Goal: Complete application form

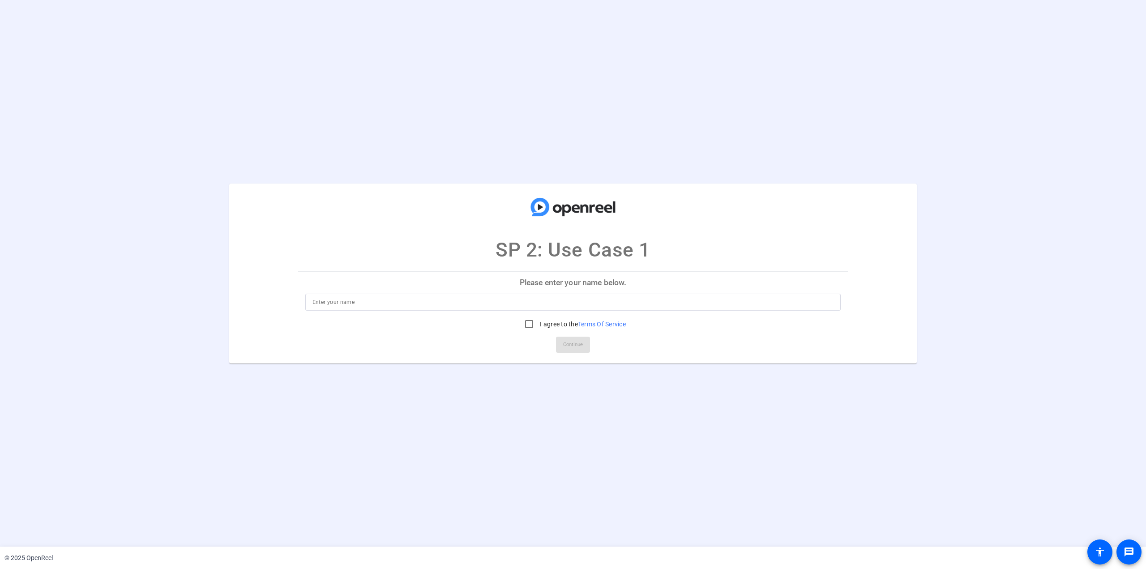
click at [604, 294] on div at bounding box center [573, 302] width 522 height 17
click at [468, 306] on input at bounding box center [573, 302] width 522 height 11
type input "[PERSON_NAME]"
click at [527, 323] on input "I agree to the Terms Of Service" at bounding box center [529, 324] width 18 height 18
checkbox input "true"
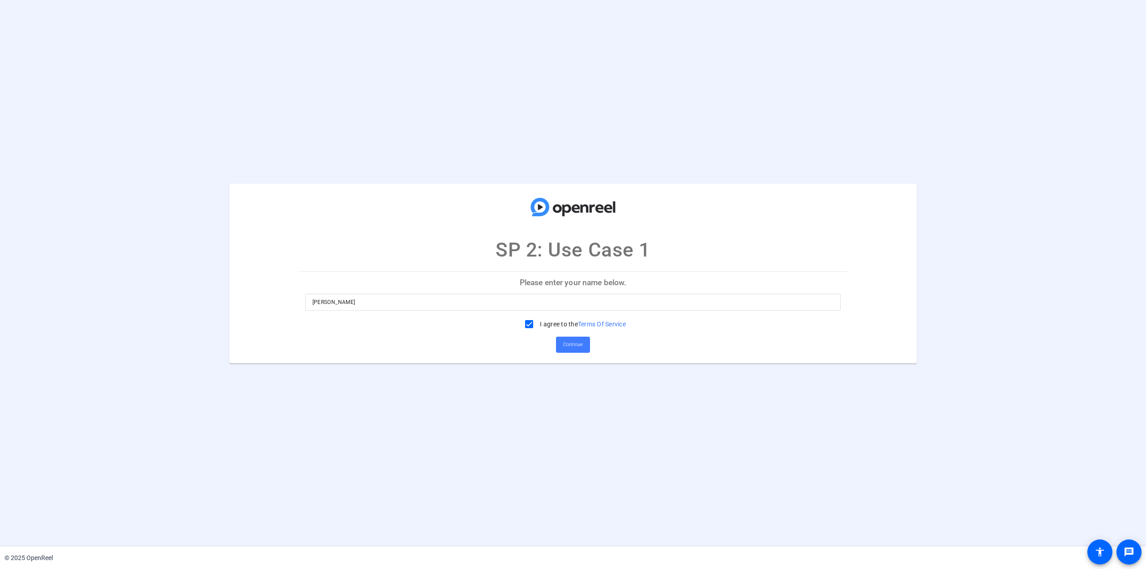
click at [572, 344] on span "Continue" at bounding box center [573, 344] width 20 height 13
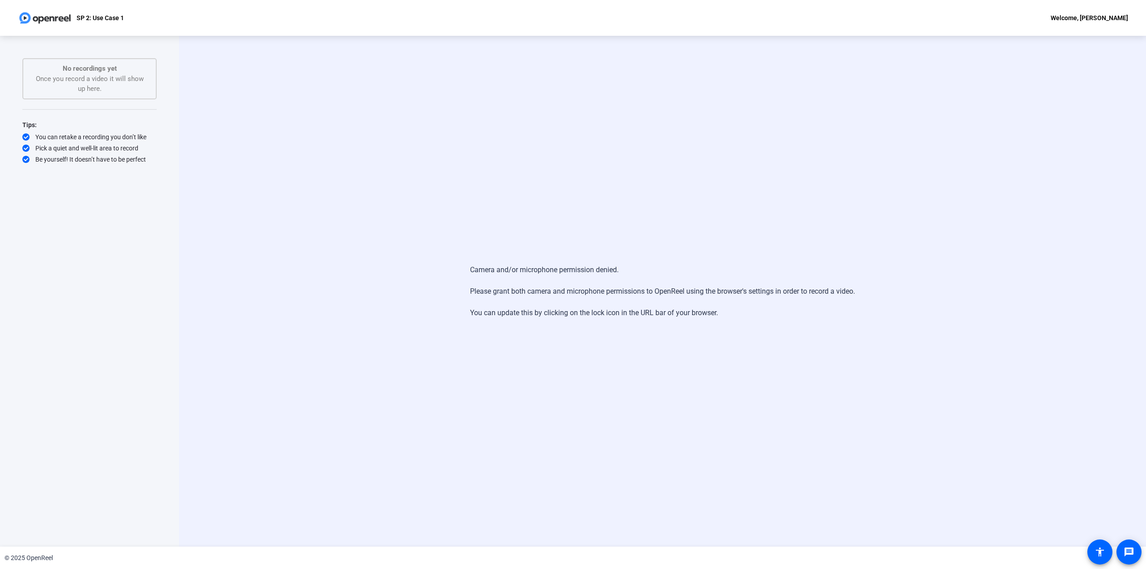
click at [104, 228] on div "Start Recording No recordings yet Once you record a video it will show up here.…" at bounding box center [89, 281] width 134 height 447
click at [75, 21] on div "SP 2: Use Case 1" at bounding box center [71, 18] width 106 height 18
click at [94, 20] on p "SP 2: Use Case 1" at bounding box center [100, 18] width 47 height 11
click at [126, 20] on div "SP 2: Use Case 1 Welcome, Gaurav Mahendru" at bounding box center [573, 18] width 1146 height 36
click at [267, 208] on div "Camera and/or microphone permission denied. Please grant both camera and microp…" at bounding box center [662, 291] width 967 height 511
